Goal: Transaction & Acquisition: Subscribe to service/newsletter

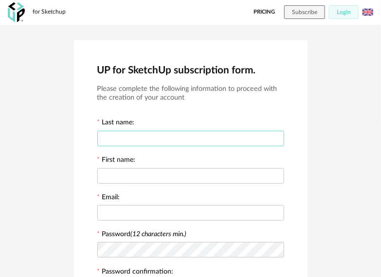
click at [143, 142] on input "text" at bounding box center [190, 139] width 187 height 16
type input "*"
type input "****"
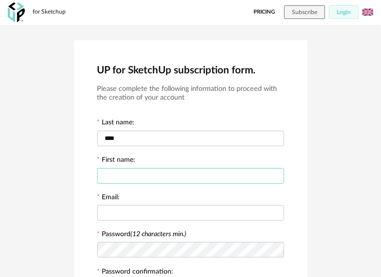
click at [124, 176] on input "text" at bounding box center [190, 176] width 187 height 16
type input "******"
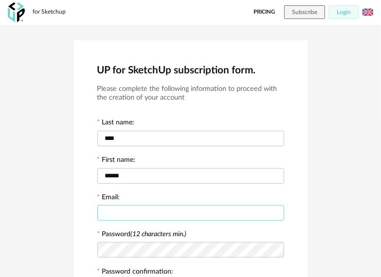
click at [124, 216] on input "text" at bounding box center [190, 213] width 187 height 16
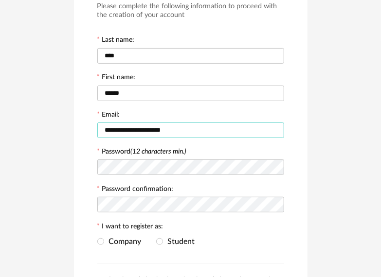
scroll to position [85, 0]
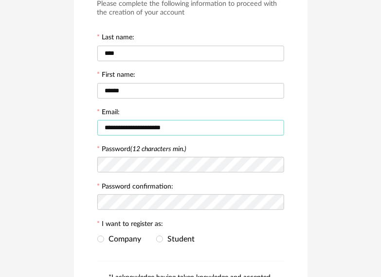
type input "**********"
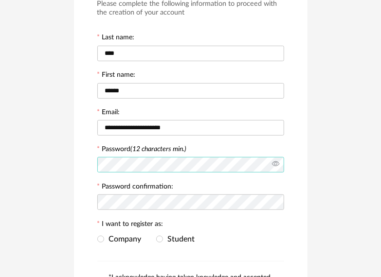
click at [279, 167] on div at bounding box center [190, 164] width 187 height 19
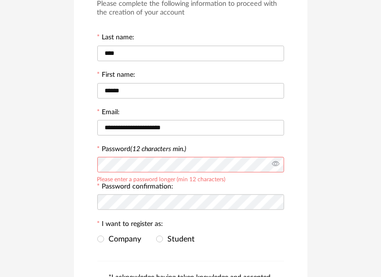
click at [279, 167] on icon at bounding box center [276, 164] width 12 height 19
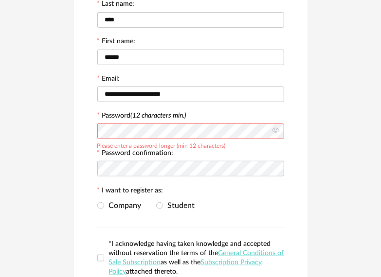
scroll to position [117, 0]
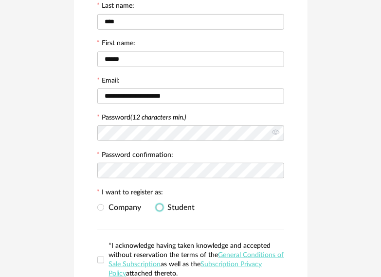
click at [160, 212] on span at bounding box center [159, 208] width 7 height 8
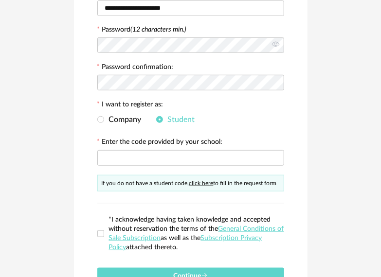
scroll to position [204, 0]
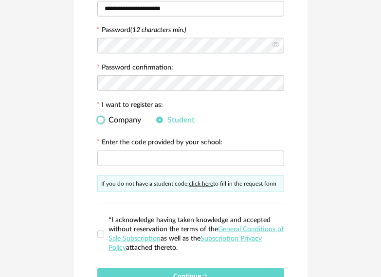
click at [102, 118] on span at bounding box center [100, 120] width 7 height 7
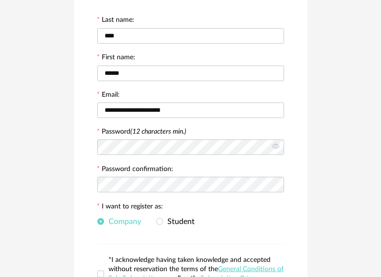
scroll to position [102, 0]
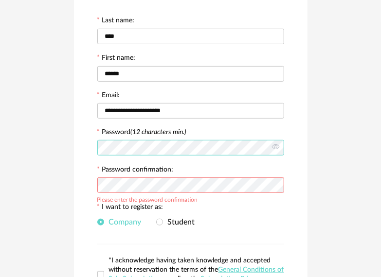
click at [90, 150] on div "**********" at bounding box center [191, 143] width 234 height 410
click at [277, 190] on icon at bounding box center [276, 185] width 12 height 19
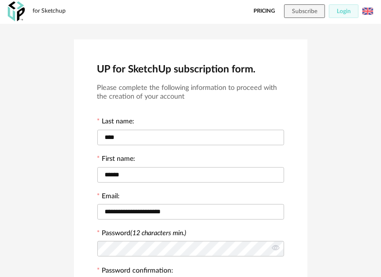
scroll to position [211, 0]
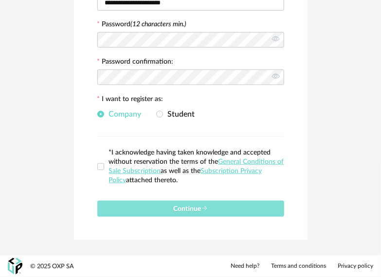
click at [233, 212] on button "Continue" at bounding box center [190, 209] width 187 height 16
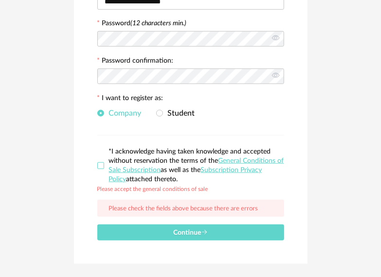
click at [99, 168] on span at bounding box center [100, 165] width 7 height 7
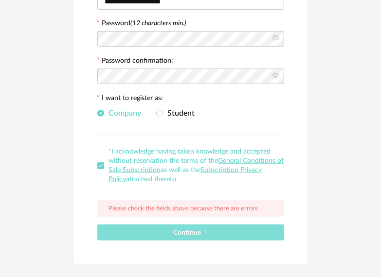
click at [151, 234] on button "Continue" at bounding box center [190, 233] width 187 height 16
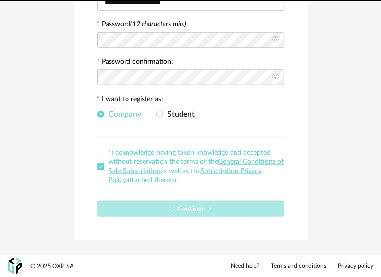
scroll to position [0, 0]
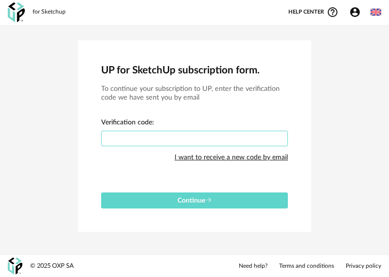
click at [168, 136] on input "text" at bounding box center [194, 139] width 187 height 16
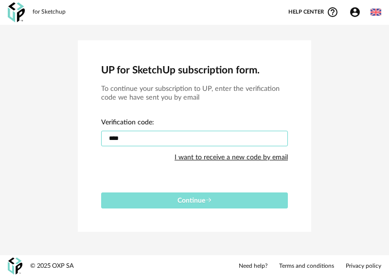
type input "****"
click at [211, 200] on icon "submit" at bounding box center [208, 200] width 7 height 7
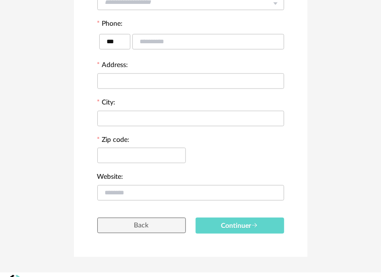
scroll to position [247, 0]
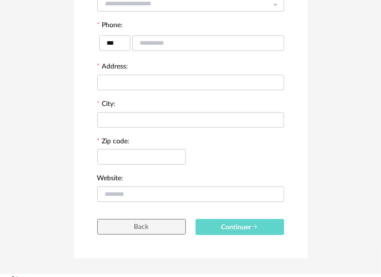
click at [187, 228] on div "Back" at bounding box center [141, 223] width 98 height 23
click at [164, 228] on button "Back" at bounding box center [141, 227] width 89 height 16
type input "******"
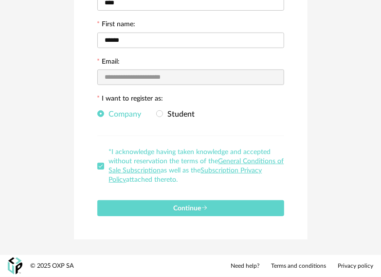
scroll to position [0, 0]
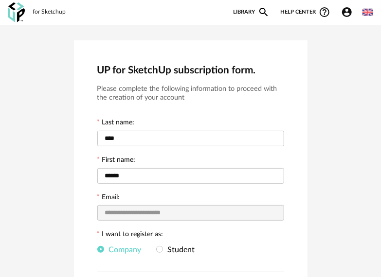
drag, startPoint x: 336, startPoint y: 11, endPoint x: 347, endPoint y: 15, distance: 12.3
click at [347, 15] on div "Account Circle icon Account Connected as [PERSON_NAME] Edit my profile My perso…" at bounding box center [349, 12] width 27 height 12
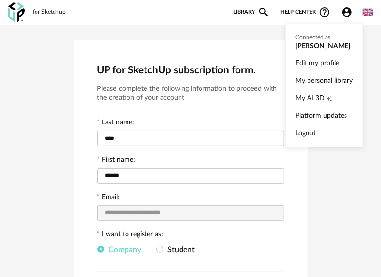
click at [347, 15] on icon "Account Circle icon" at bounding box center [347, 12] width 12 height 12
click at [302, 84] on link "My personal library" at bounding box center [323, 81] width 57 height 18
click at [349, 15] on icon "Account Circle icon" at bounding box center [347, 12] width 10 height 10
click at [328, 79] on link "My personal library" at bounding box center [323, 81] width 57 height 18
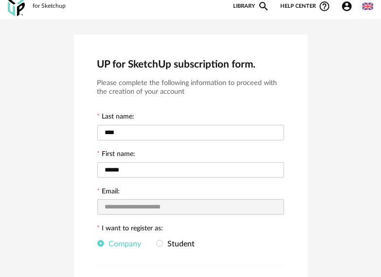
scroll to position [3, 0]
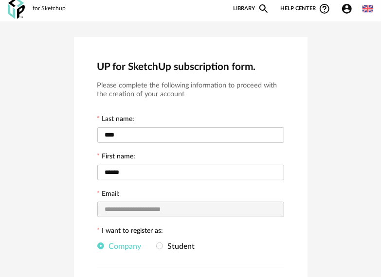
click at [332, 10] on div "Help center Help Circle Outline icon Video tutorials Read FAQ Contact support" at bounding box center [305, 9] width 61 height 12
click at [324, 10] on icon "Help Circle Outline icon" at bounding box center [325, 9] width 12 height 12
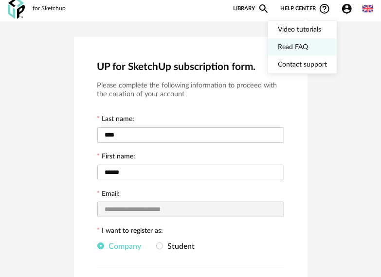
click at [290, 50] on link "Read FAQ" at bounding box center [302, 47] width 49 height 18
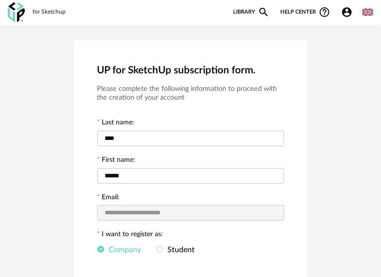
click at [11, 13] on img at bounding box center [16, 12] width 17 height 20
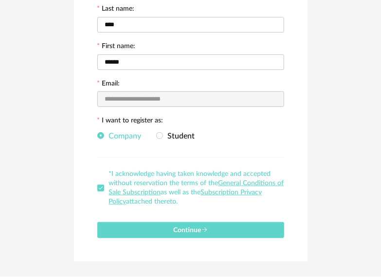
scroll to position [116, 0]
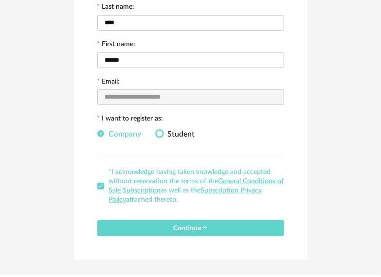
click at [156, 135] on span at bounding box center [159, 133] width 7 height 7
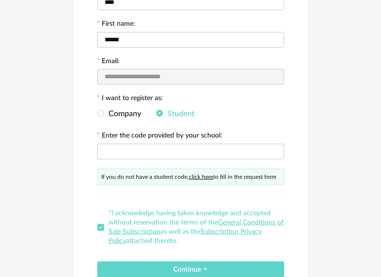
scroll to position [142, 0]
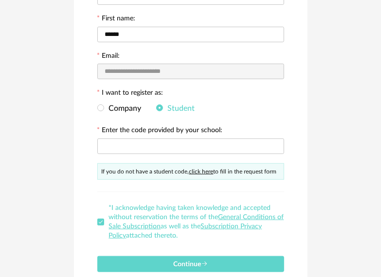
click at [202, 170] on link "click here" at bounding box center [201, 172] width 24 height 6
